Goal: Check status: Check status

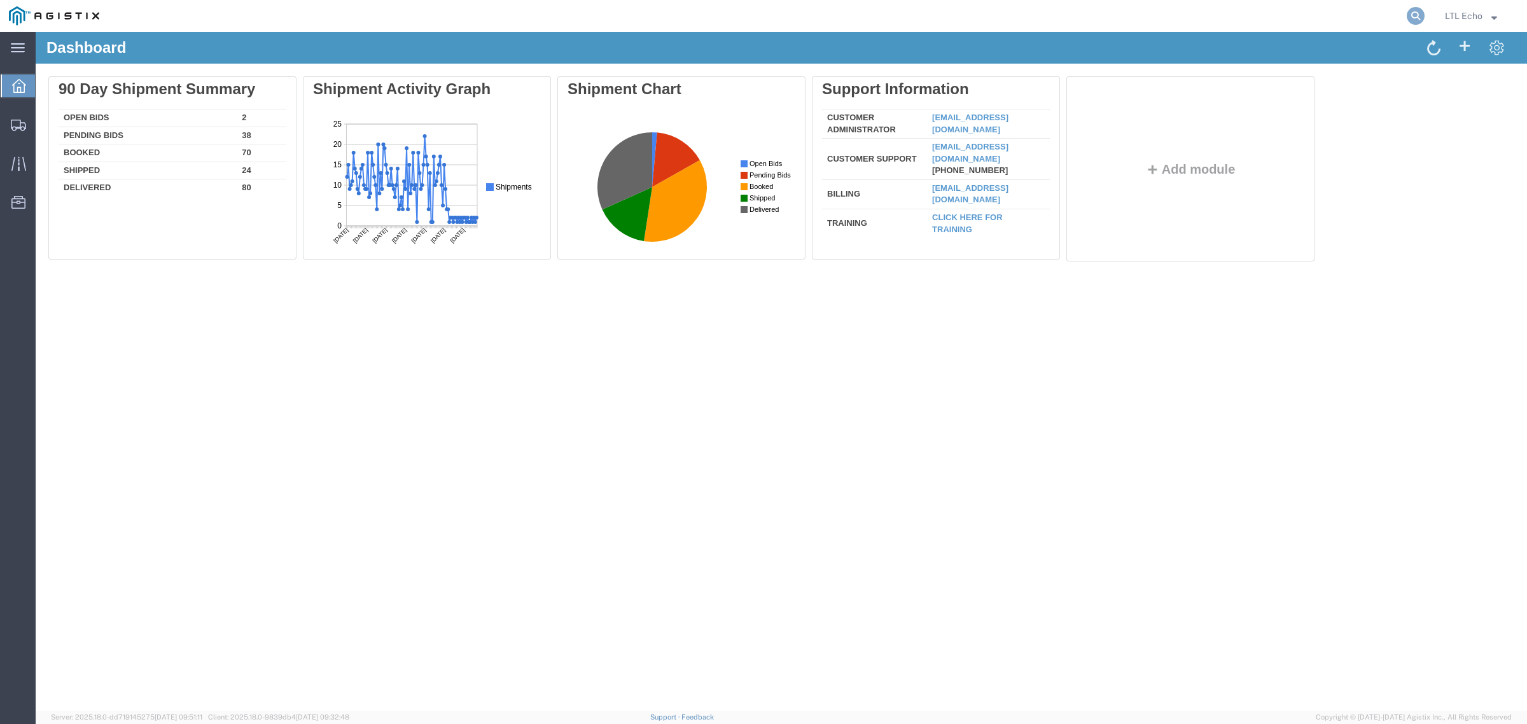
click at [1416, 16] on icon at bounding box center [1416, 16] width 18 height 18
click at [1343, 14] on input "search" at bounding box center [1213, 16] width 387 height 31
paste input "56807192"
type input "56807192"
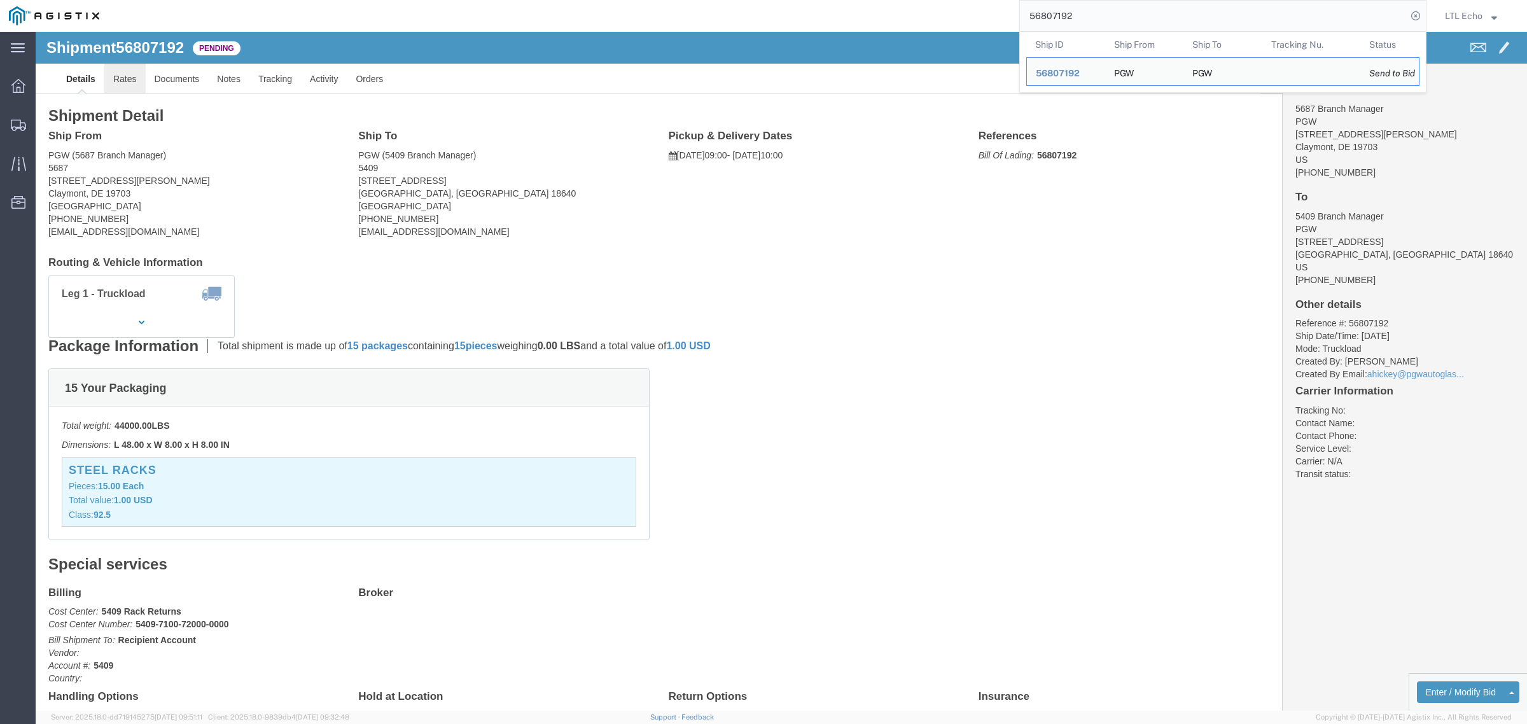
click link "Rates"
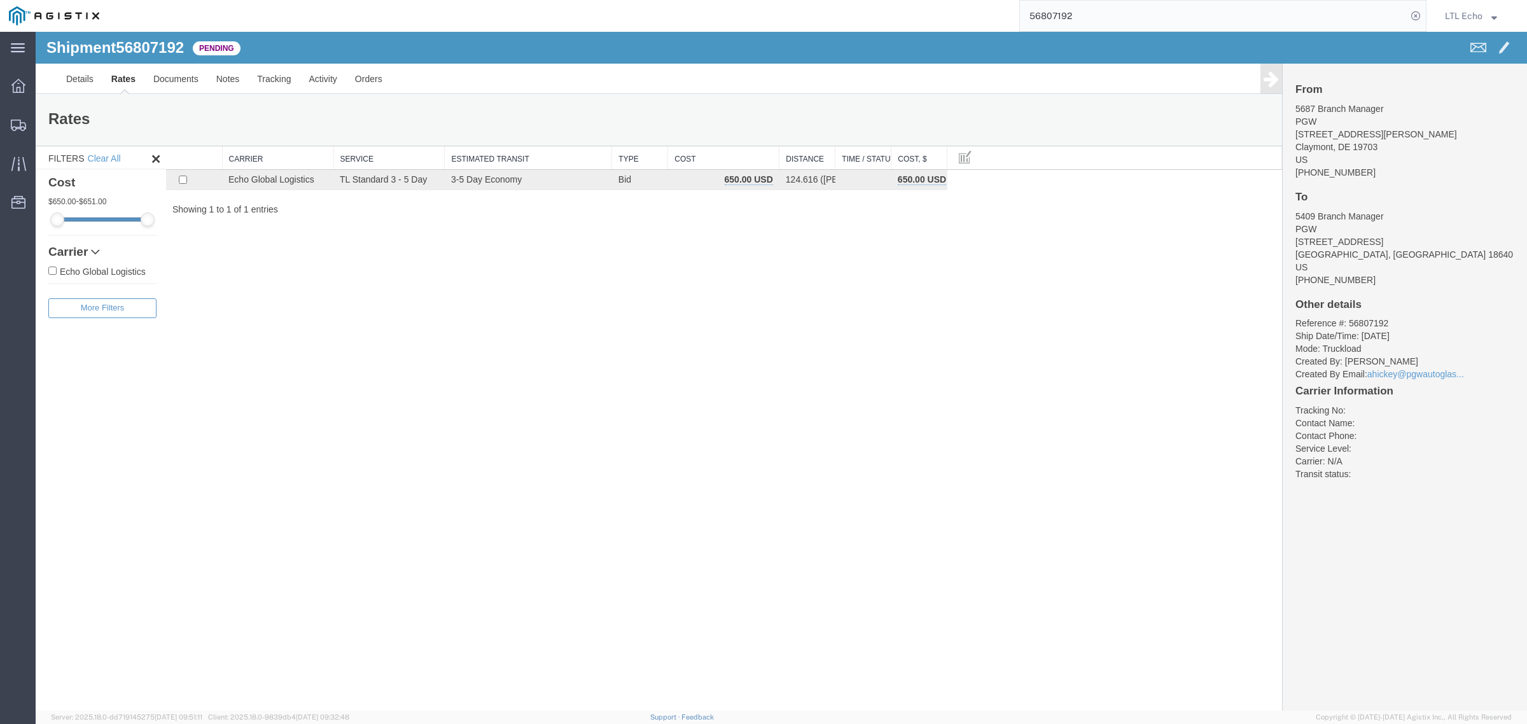
click at [574, 310] on div "Shipment 56807192 1 of 1 Pending Details Rates Documents Notes Tracking Activit…" at bounding box center [781, 371] width 1491 height 679
